Goal: Task Accomplishment & Management: Manage account settings

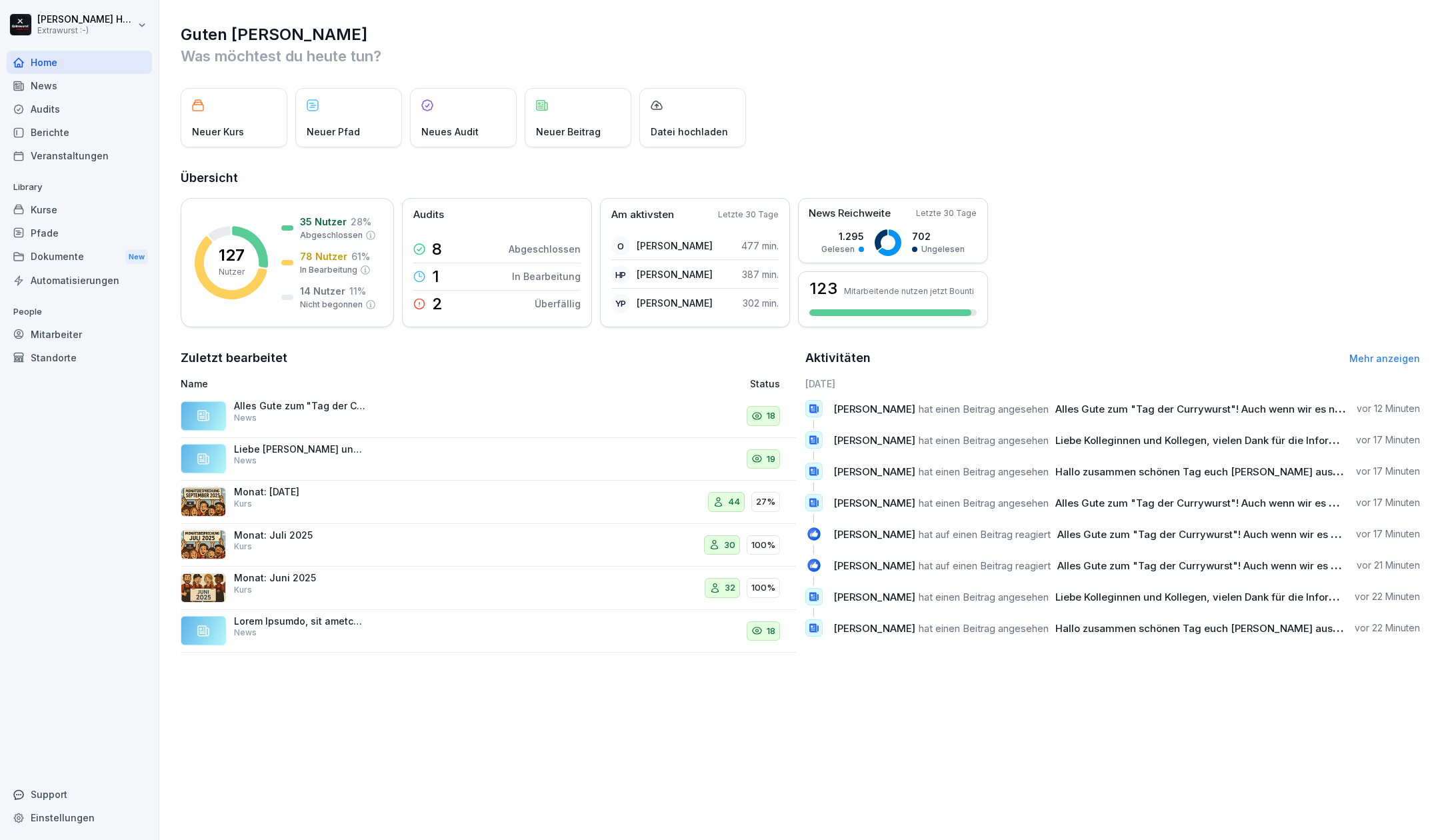
click at [68, 333] on div "Mitarbeiter" at bounding box center [78, 334] width 145 height 23
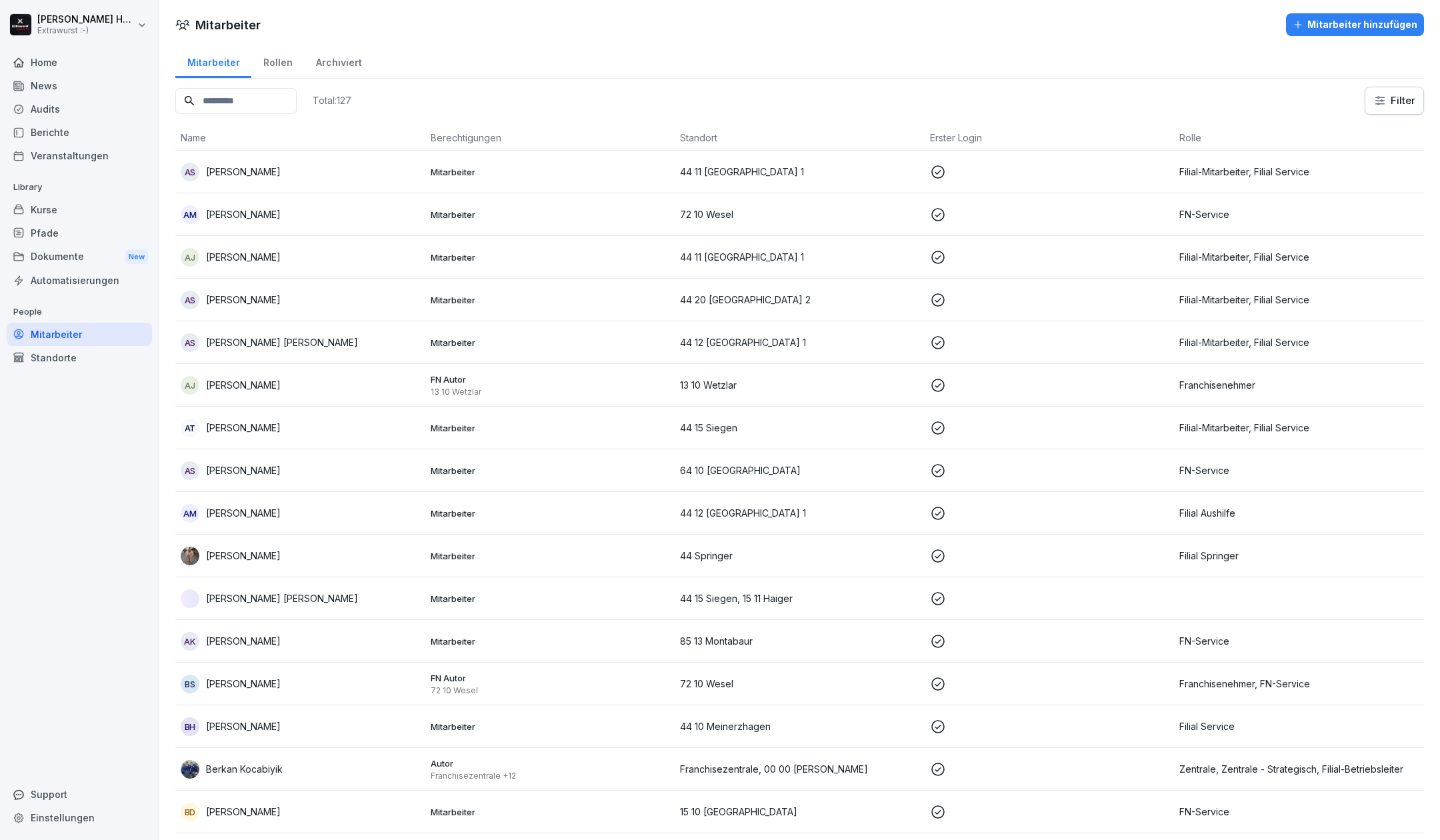
click at [236, 219] on p "Akbar Mohammadi" at bounding box center [243, 214] width 75 height 14
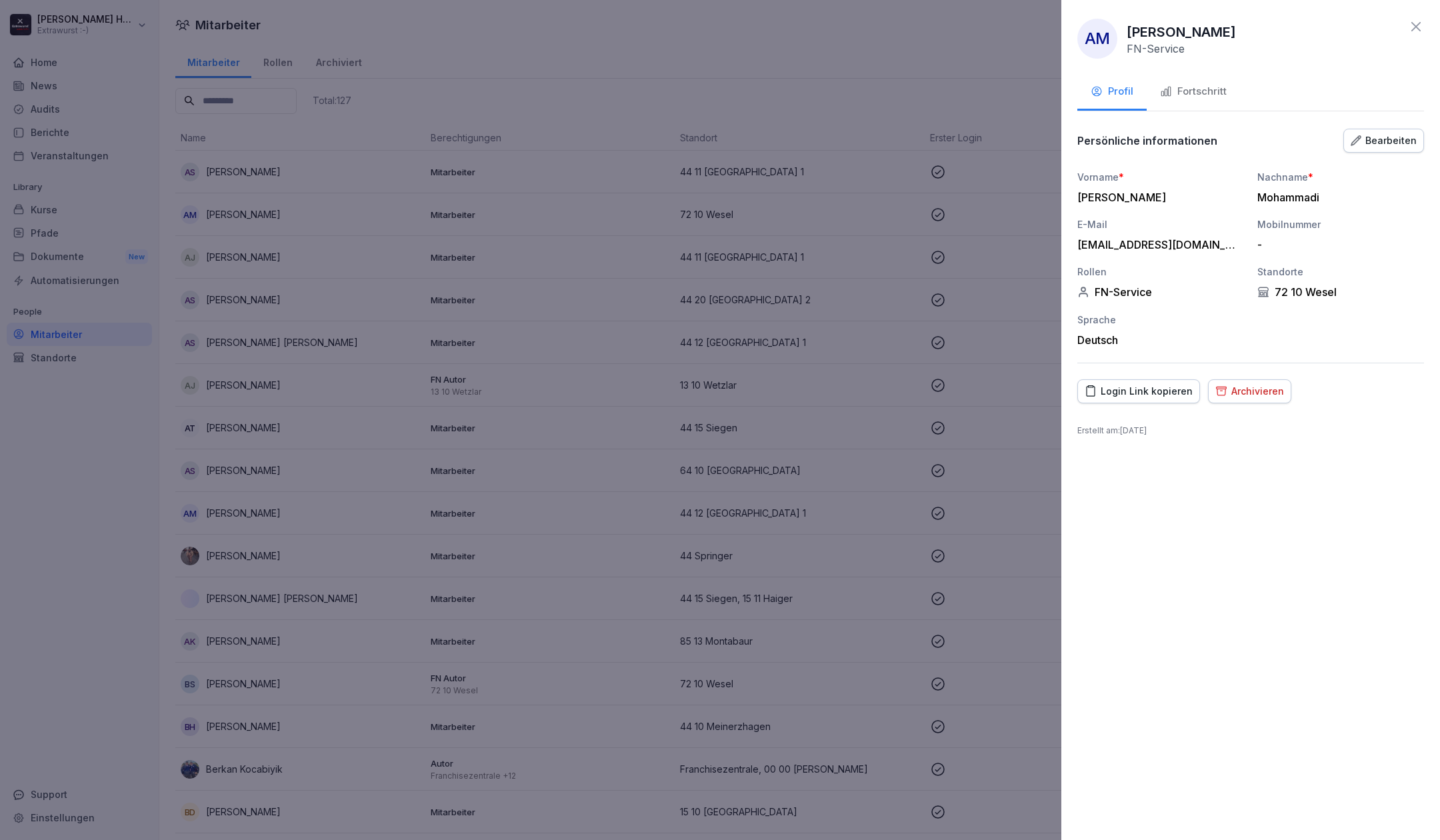
click at [1188, 89] on div "Fortschritt" at bounding box center [1193, 91] width 67 height 15
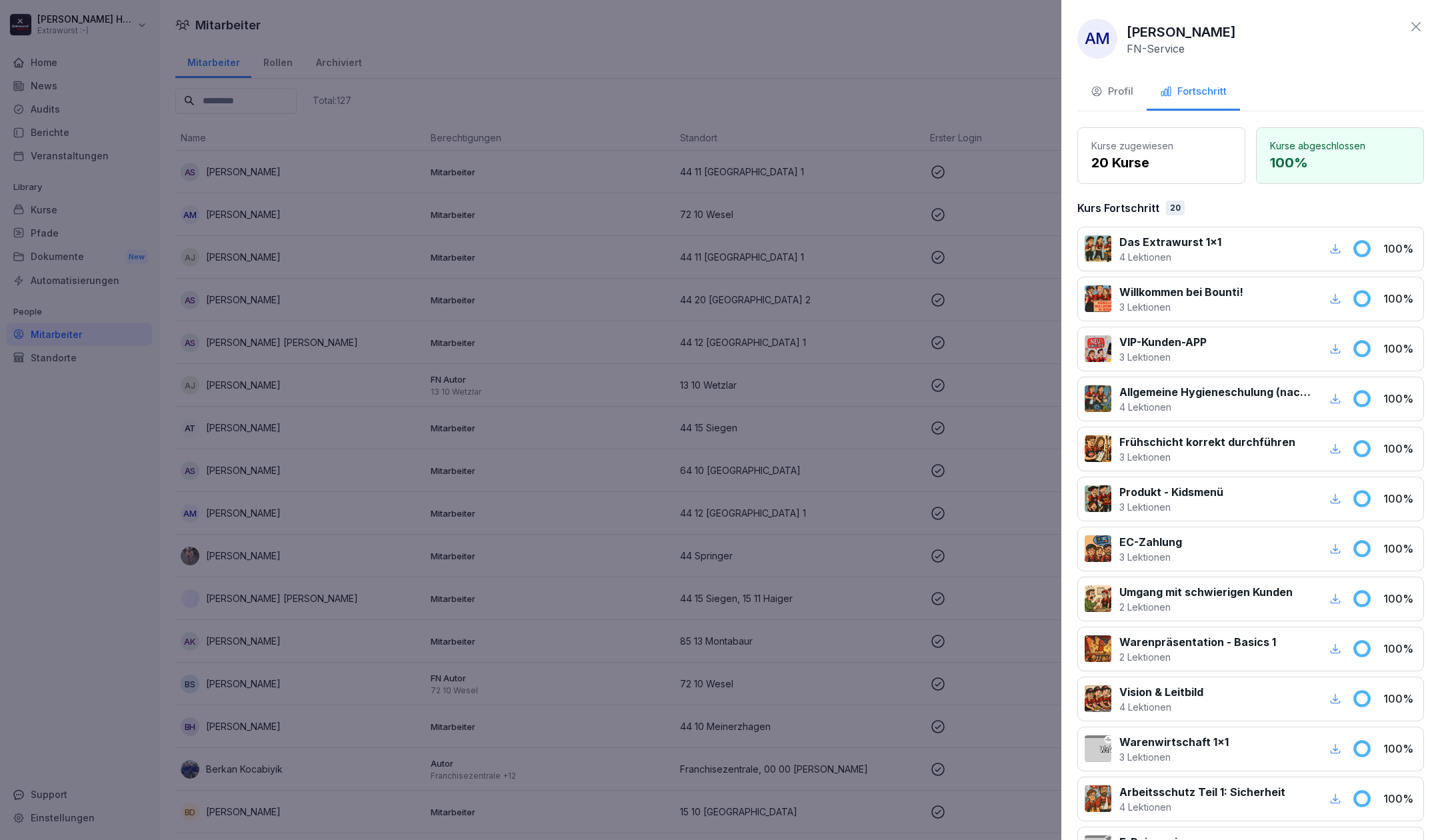
click at [1411, 27] on div "AM Akbar Mohammadi FN-Service Profil Fortschritt Kurse zugewiesen 20 Kurse Kurs…" at bounding box center [1251, 420] width 379 height 840
click at [1408, 27] on icon at bounding box center [1417, 27] width 16 height 16
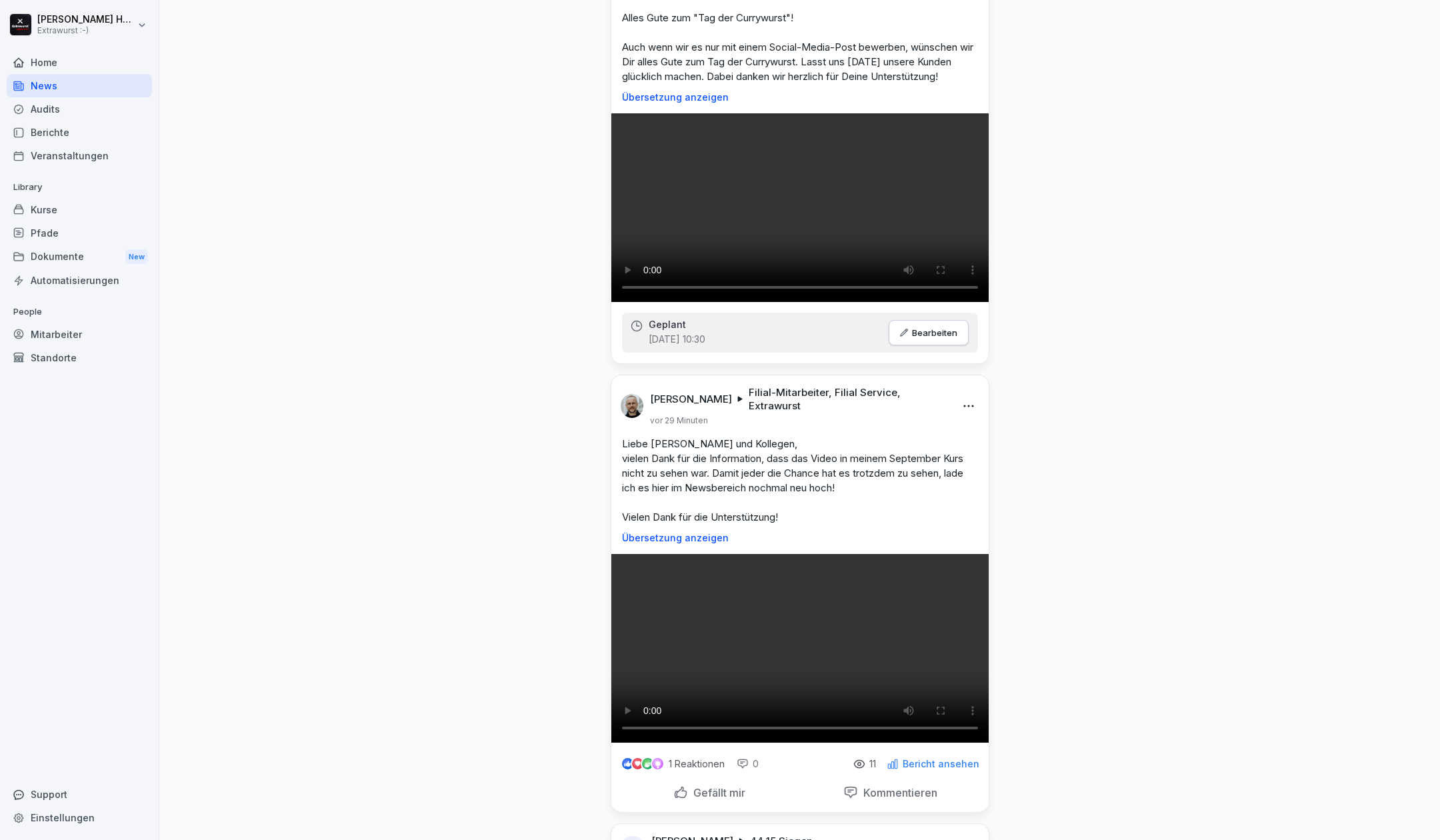
scroll to position [533, 0]
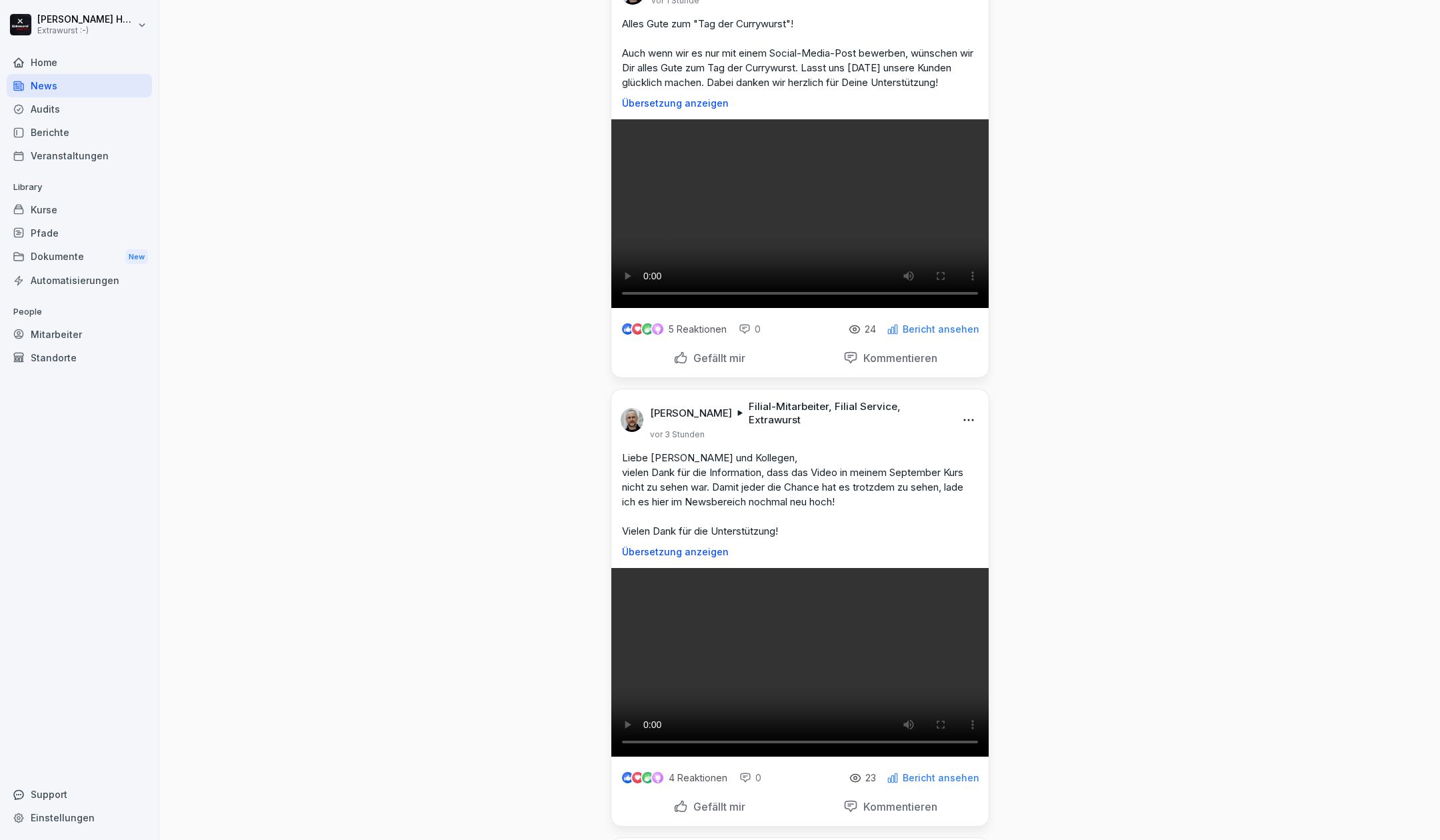
scroll to position [1155, 0]
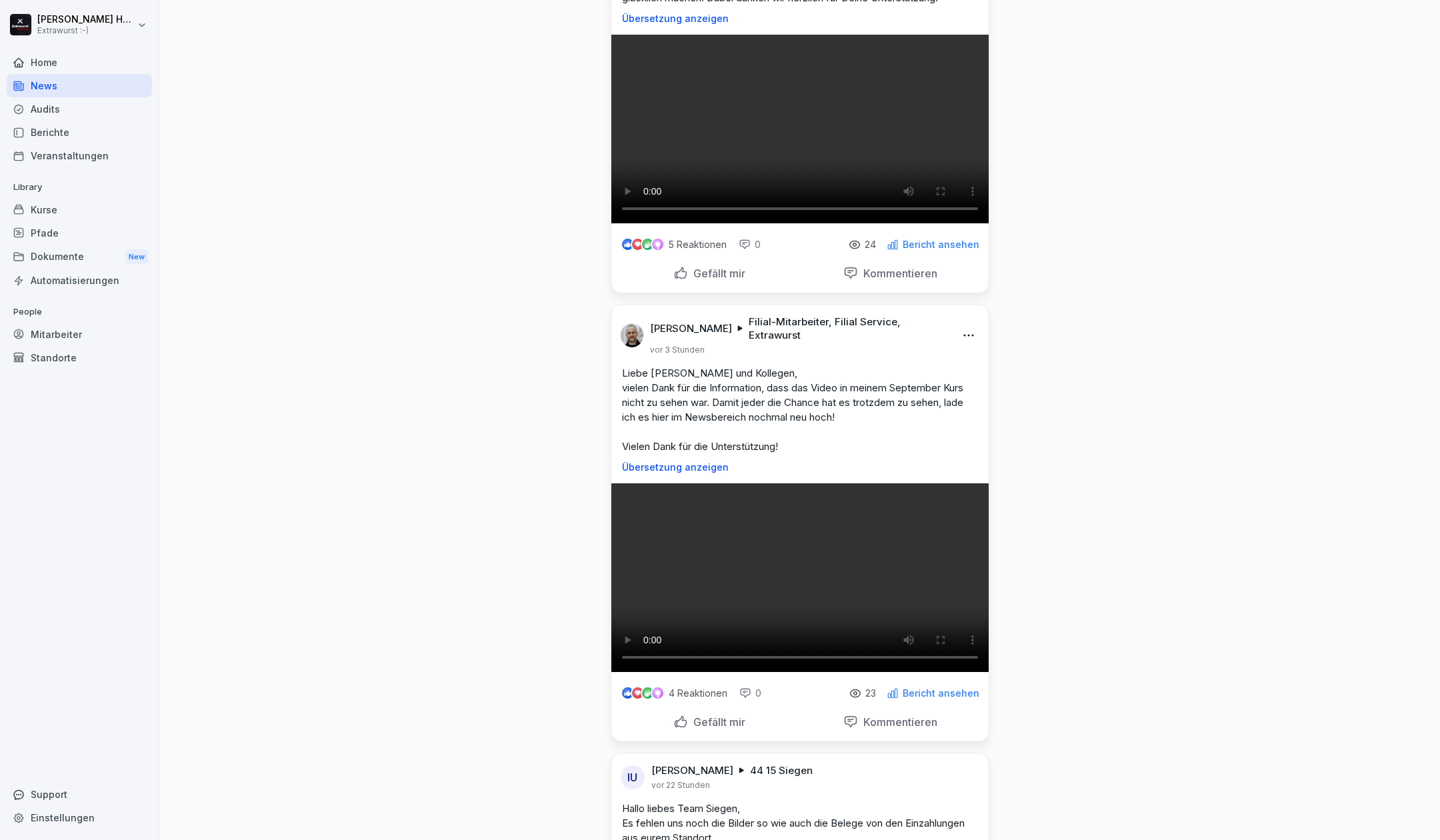
click at [68, 63] on div "Home" at bounding box center [78, 62] width 145 height 23
